Goal: Communication & Community: Connect with others

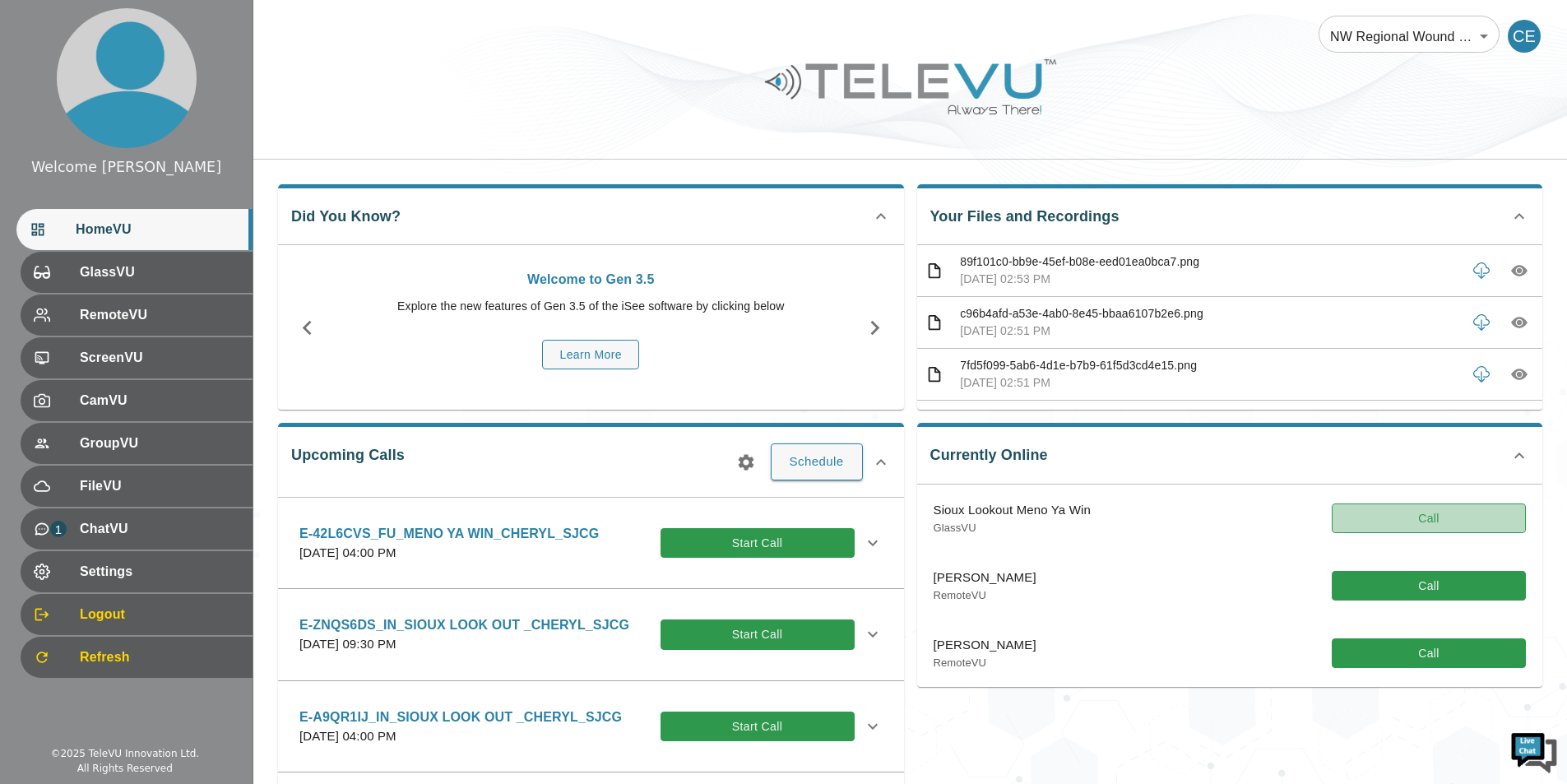
click at [1401, 514] on button "Call" at bounding box center [1428, 519] width 194 height 31
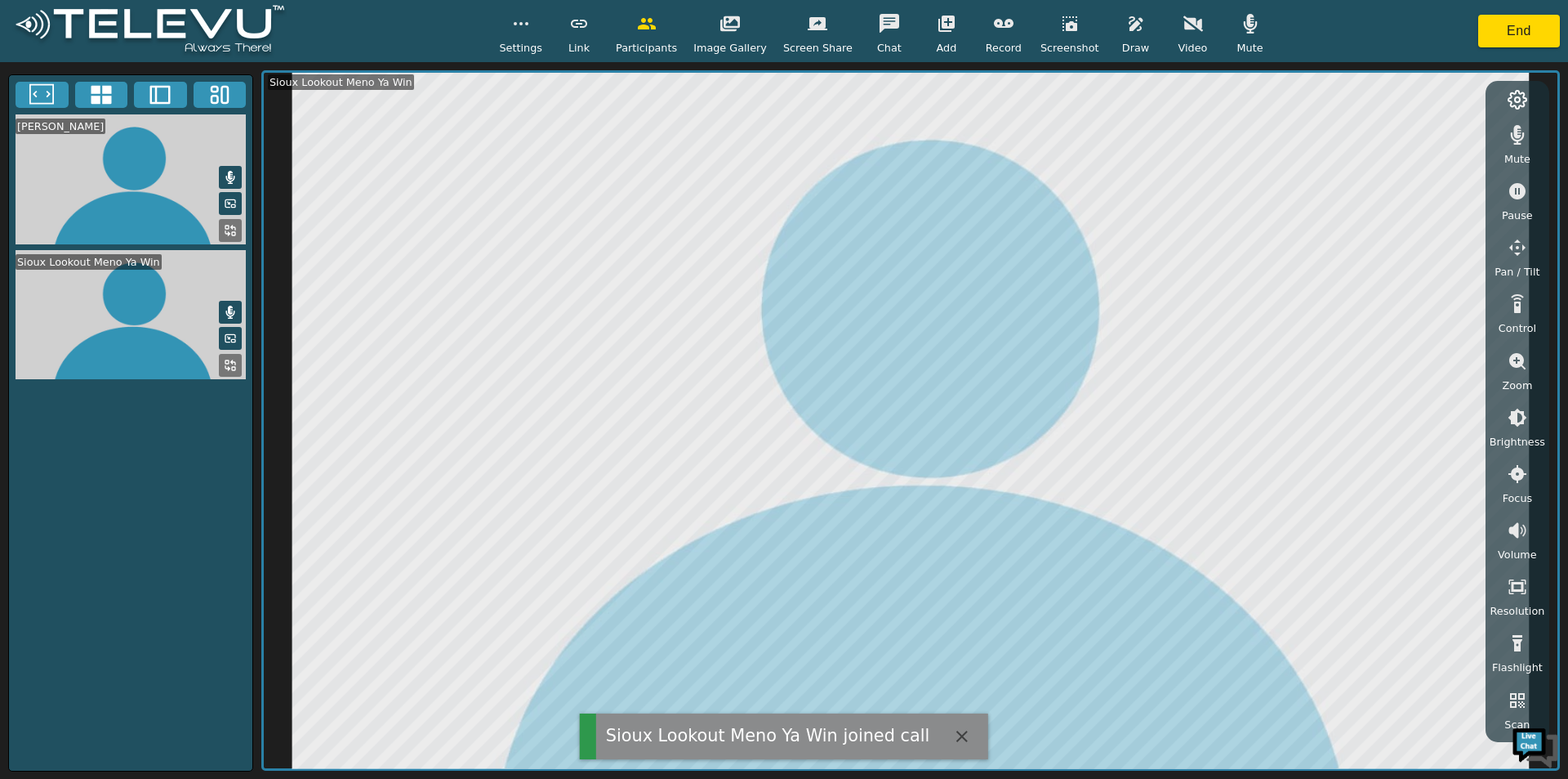
click at [1243, 23] on icon "button" at bounding box center [1250, 23] width 13 height 19
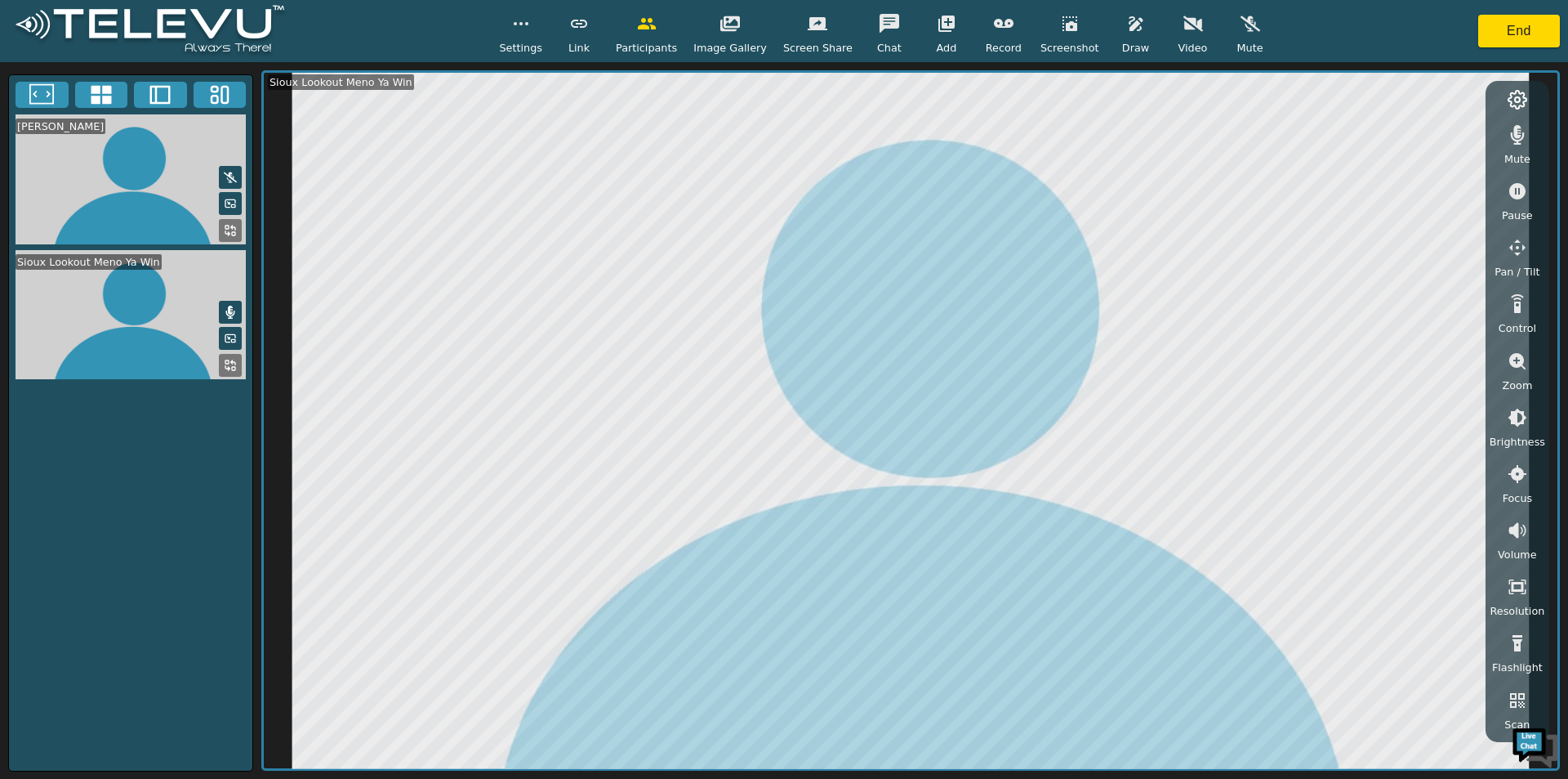
click at [1240, 23] on icon "button" at bounding box center [1250, 23] width 19 height 19
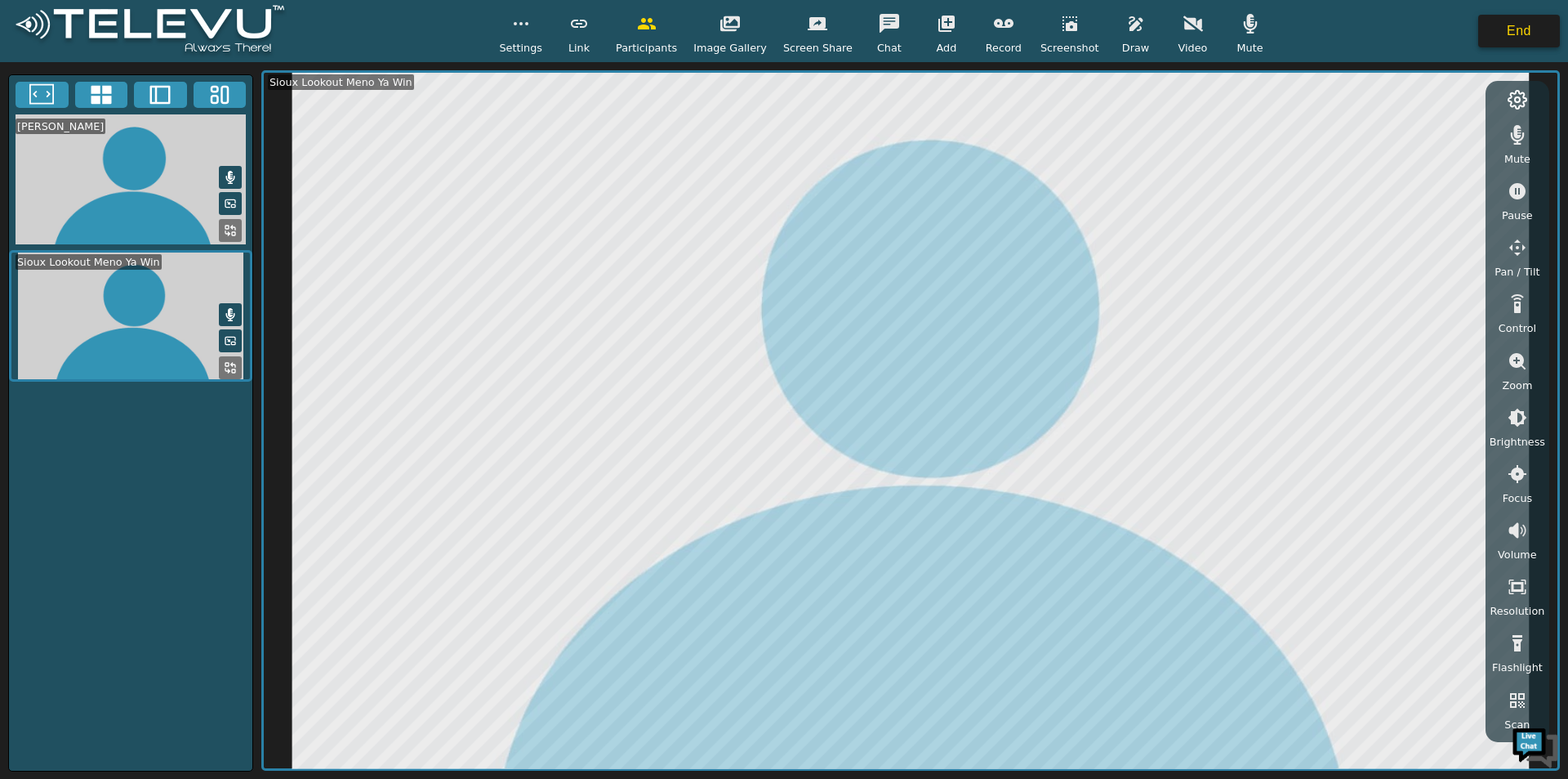
click at [1506, 31] on button "End" at bounding box center [1518, 31] width 81 height 33
